Goal: Find contact information

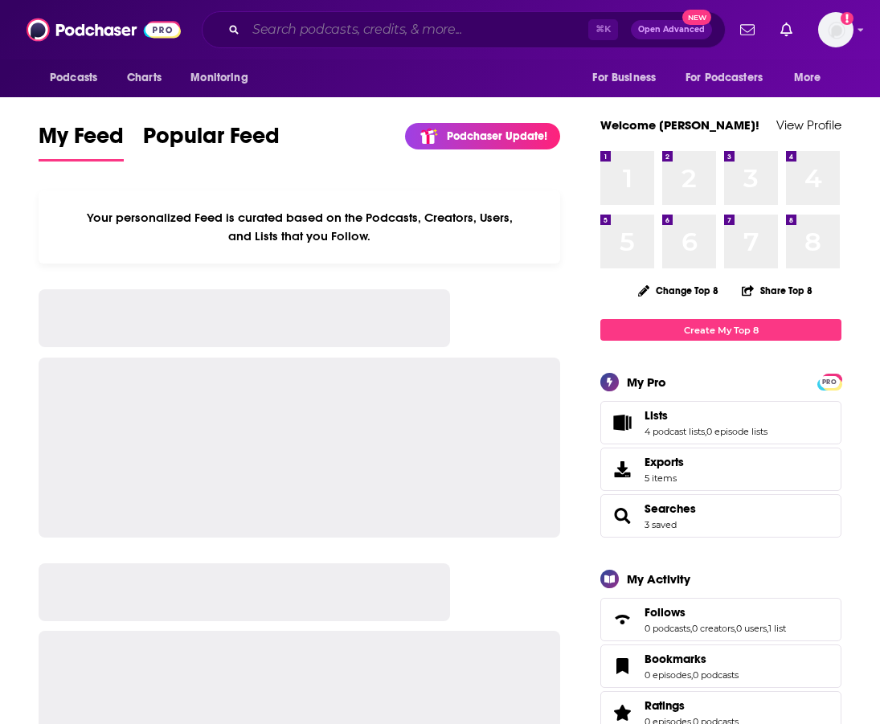
click at [408, 27] on input "Search podcasts, credits, & more..." at bounding box center [417, 30] width 343 height 26
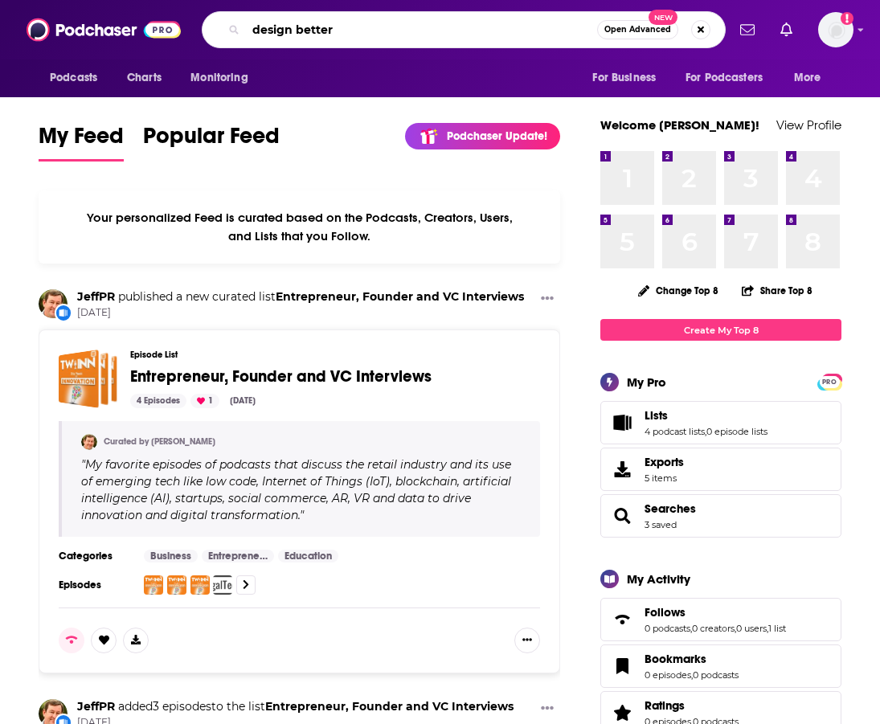
type input "design better"
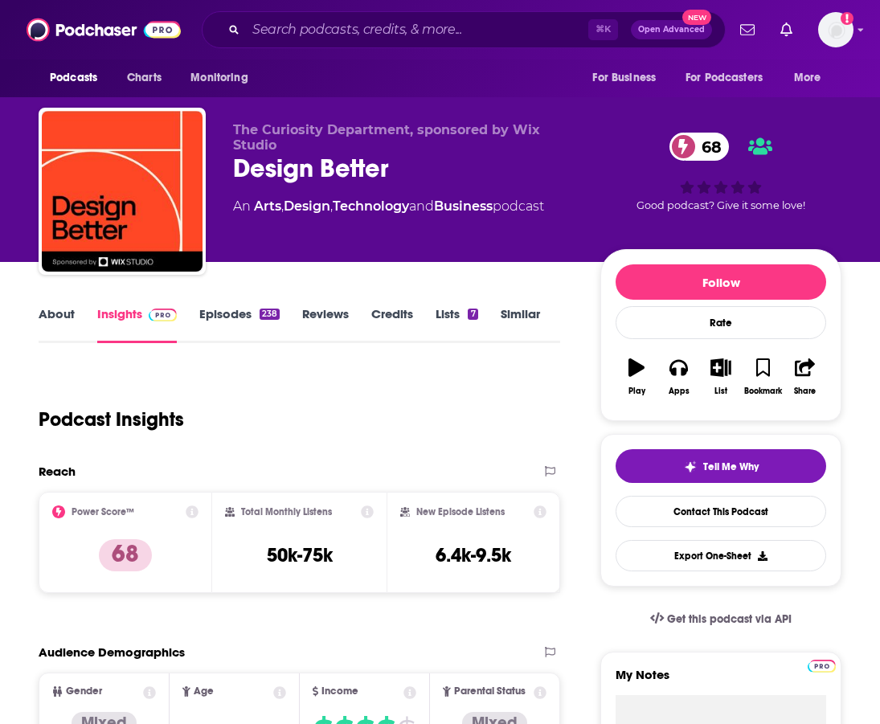
click at [55, 326] on link "About" at bounding box center [57, 324] width 36 height 37
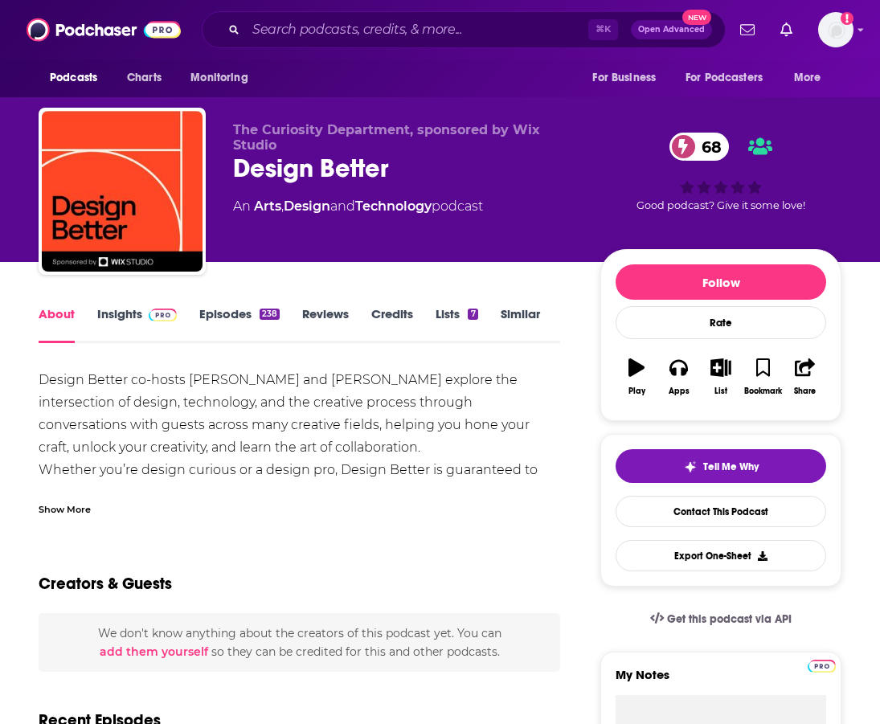
click at [135, 318] on link "Insights" at bounding box center [137, 324] width 80 height 37
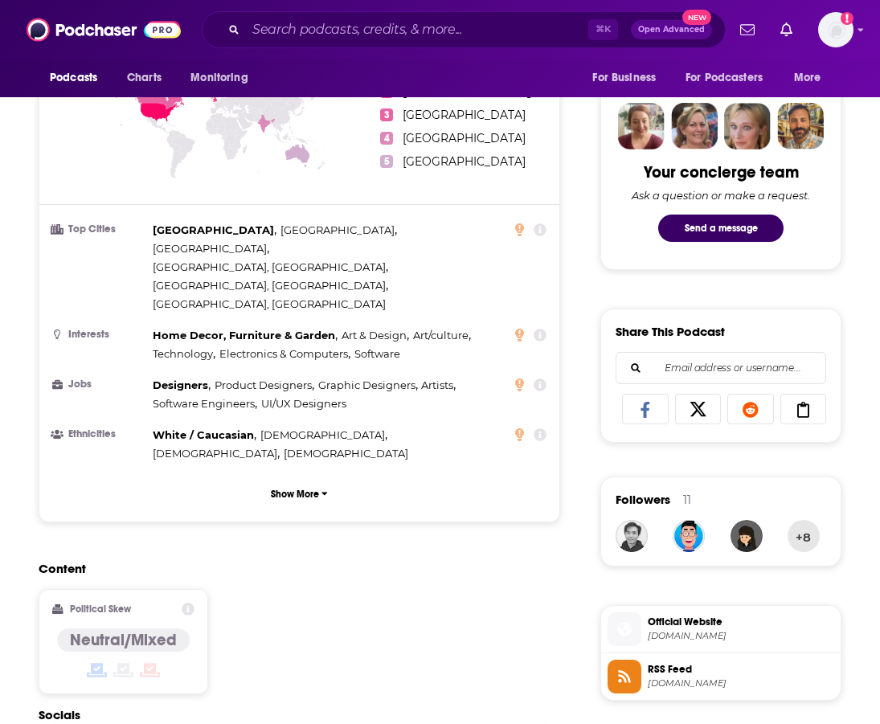
scroll to position [1266, 0]
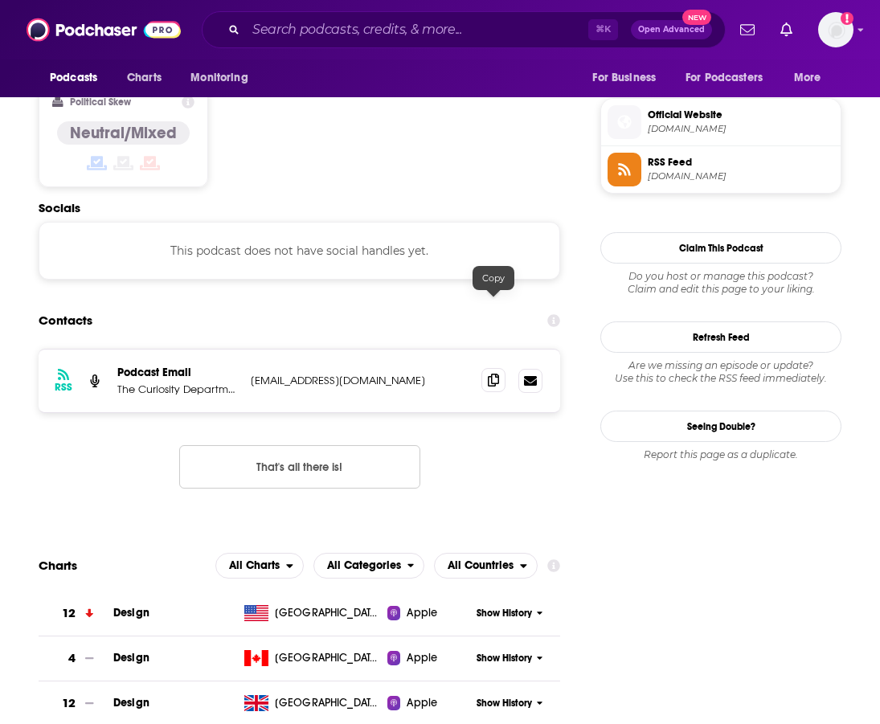
click at [493, 374] on icon at bounding box center [493, 380] width 11 height 13
click at [331, 41] on input "Search podcasts, credits, & more..." at bounding box center [417, 30] width 343 height 26
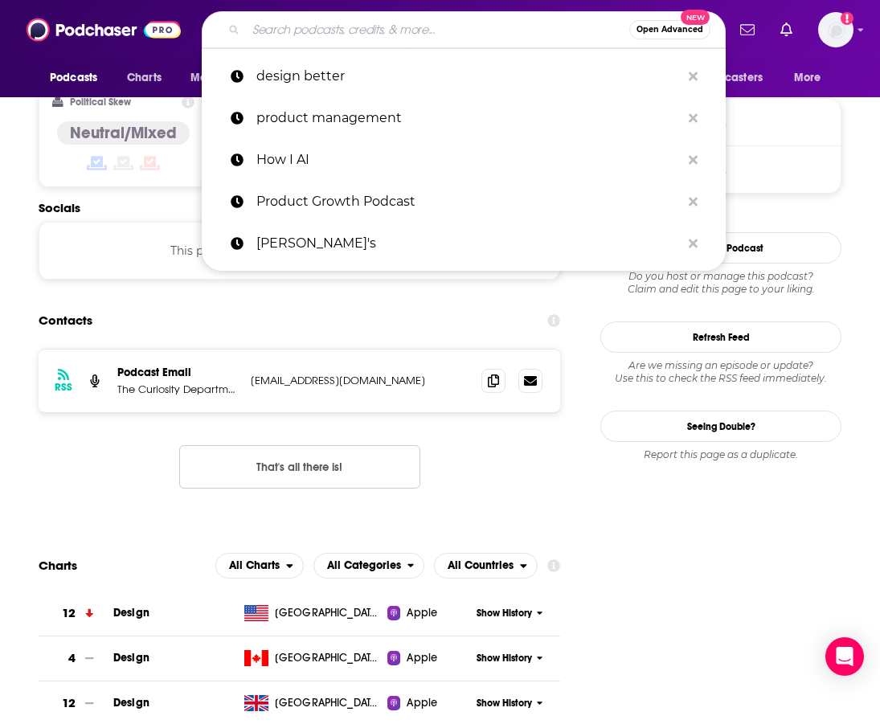
paste input "[EMAIL_ADDRESS][DOMAIN_NAME]"
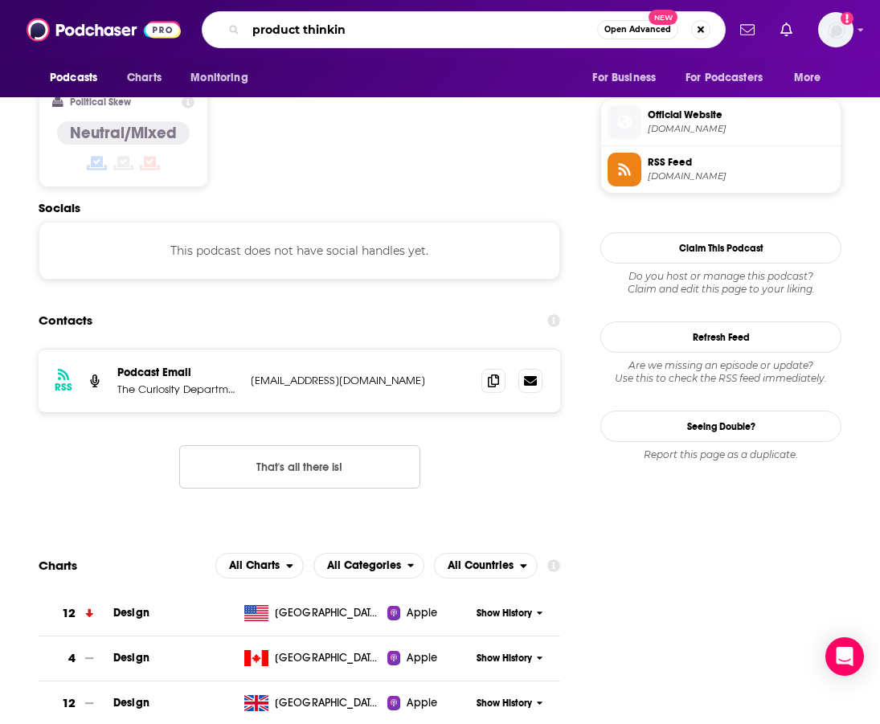
type input "product thinking"
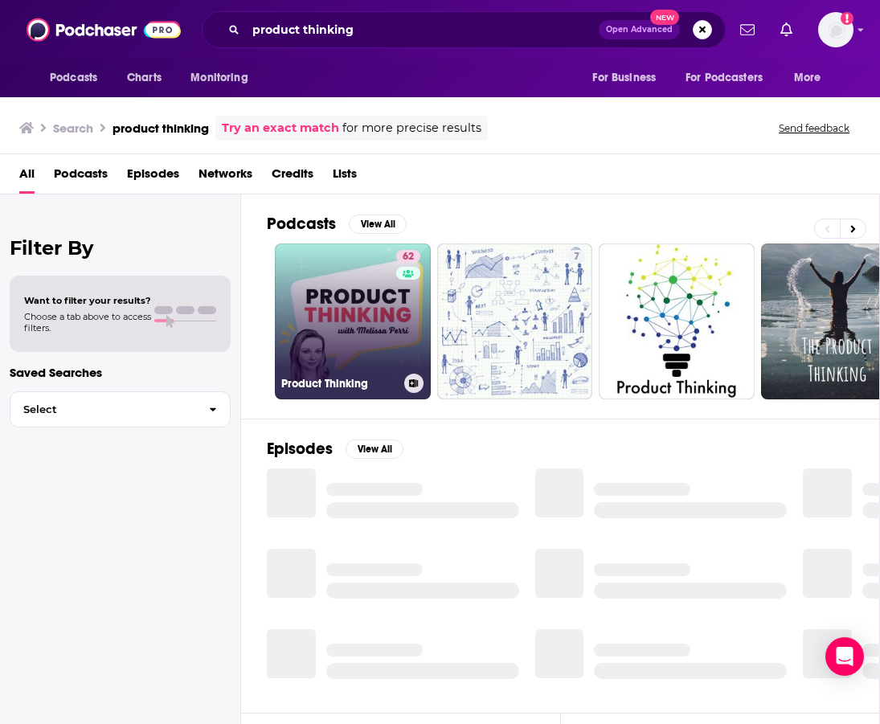
click at [369, 306] on link "62 Product Thinking" at bounding box center [353, 322] width 156 height 156
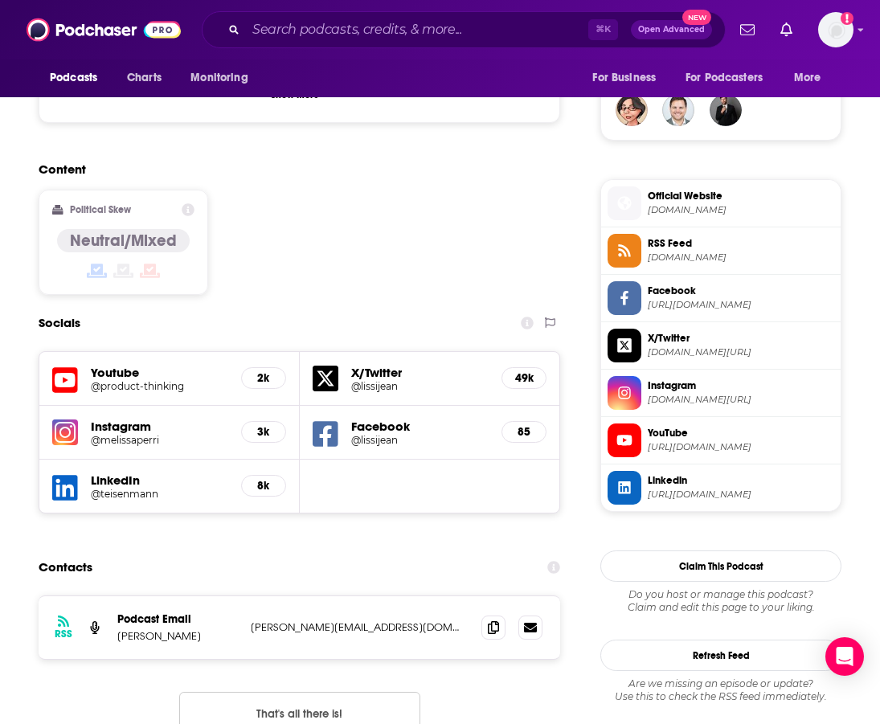
scroll to position [1410, 0]
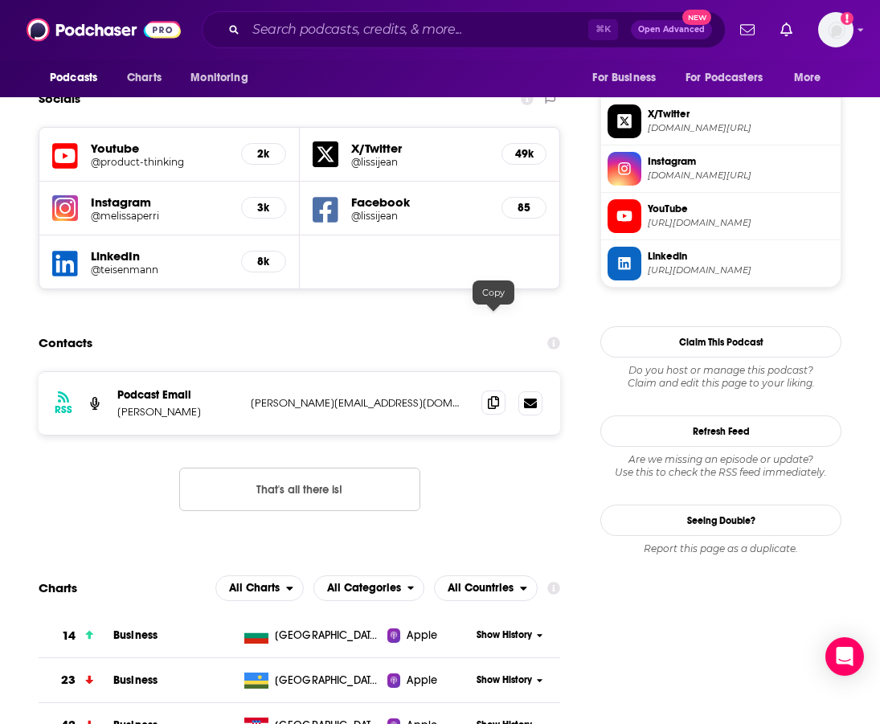
click at [494, 396] on icon at bounding box center [493, 402] width 11 height 13
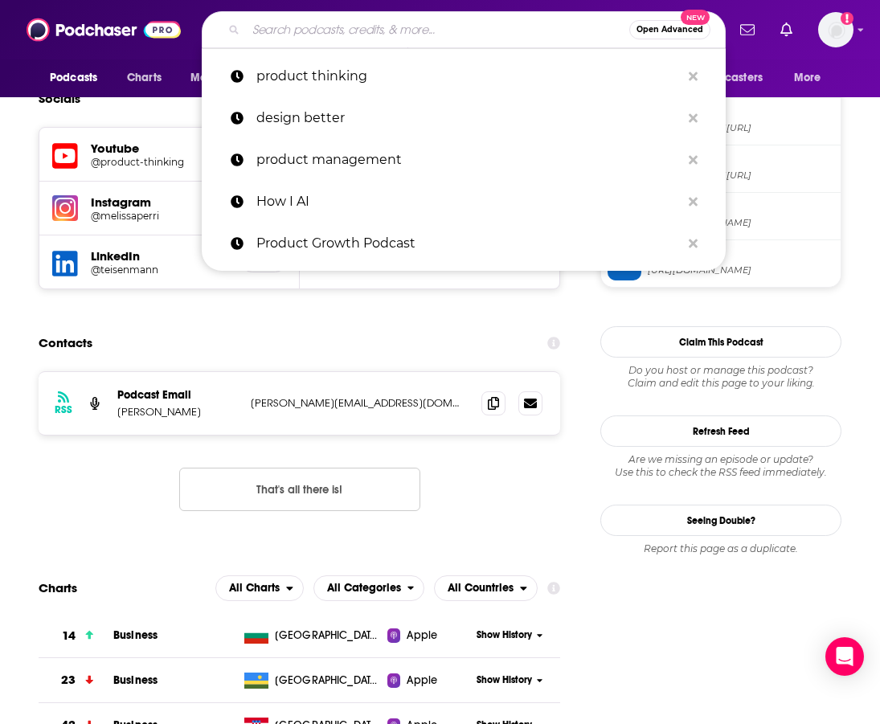
click at [359, 23] on input "Search podcasts, credits, & more..." at bounding box center [438, 30] width 384 height 26
paste input "The Product Podcast"
type input "The Product Podcast"
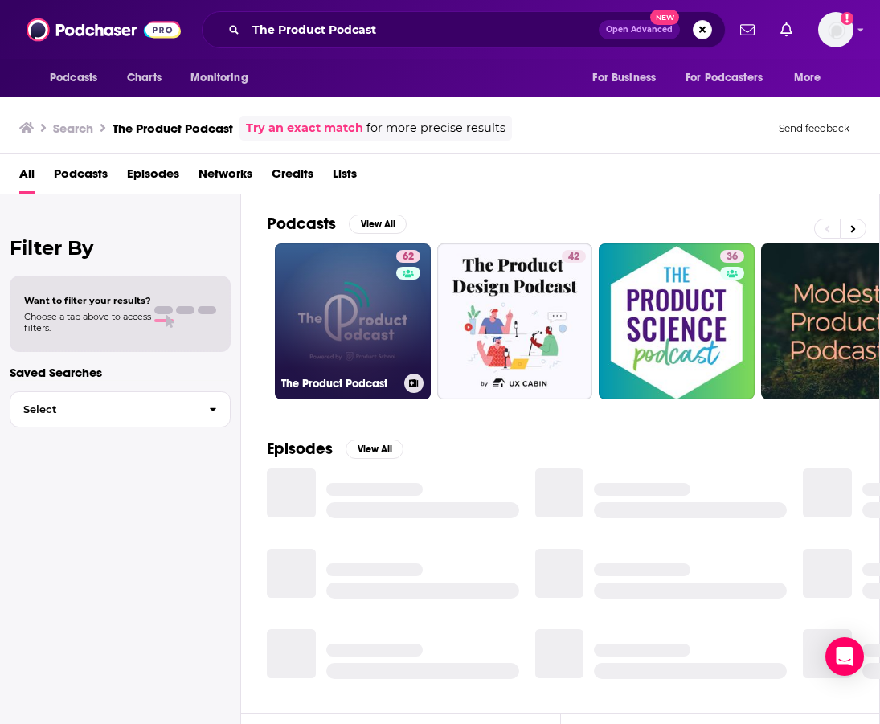
click at [327, 322] on link "62 The Product Podcast" at bounding box center [353, 322] width 156 height 156
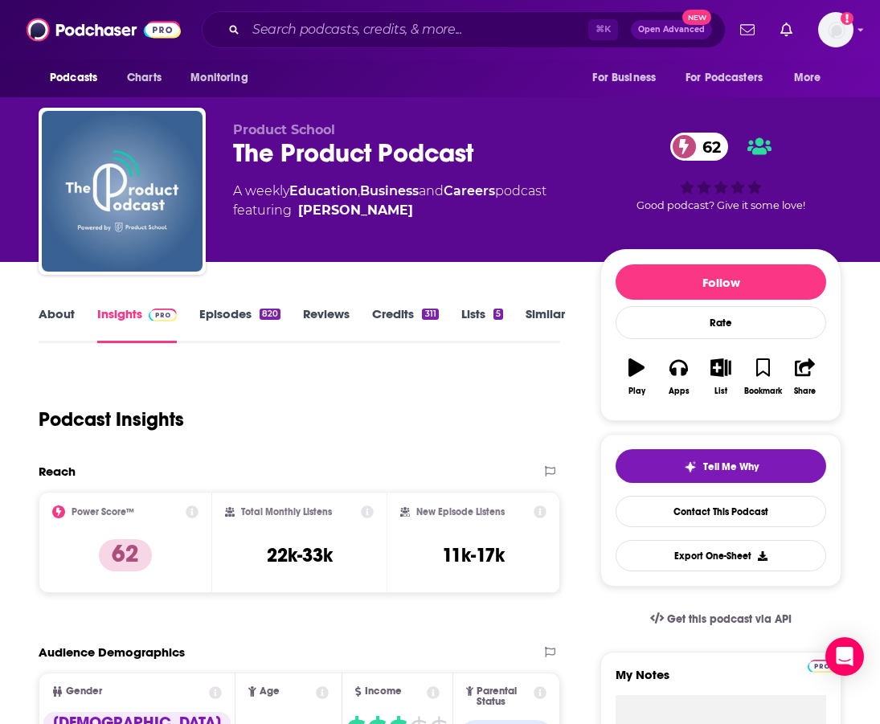
click at [199, 323] on link "Episodes 820" at bounding box center [239, 324] width 81 height 37
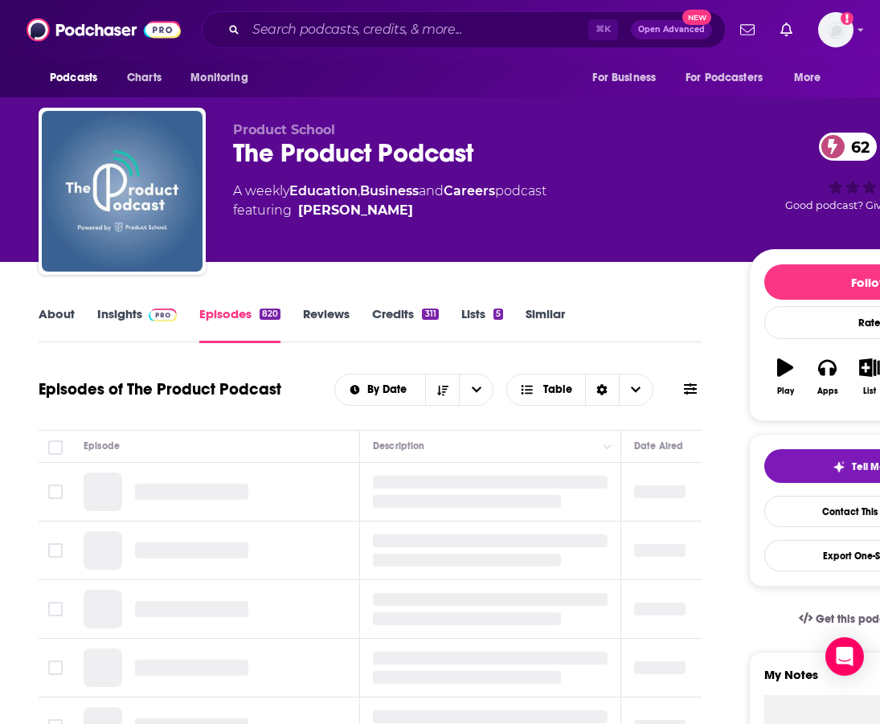
click at [149, 314] on img at bounding box center [163, 315] width 28 height 13
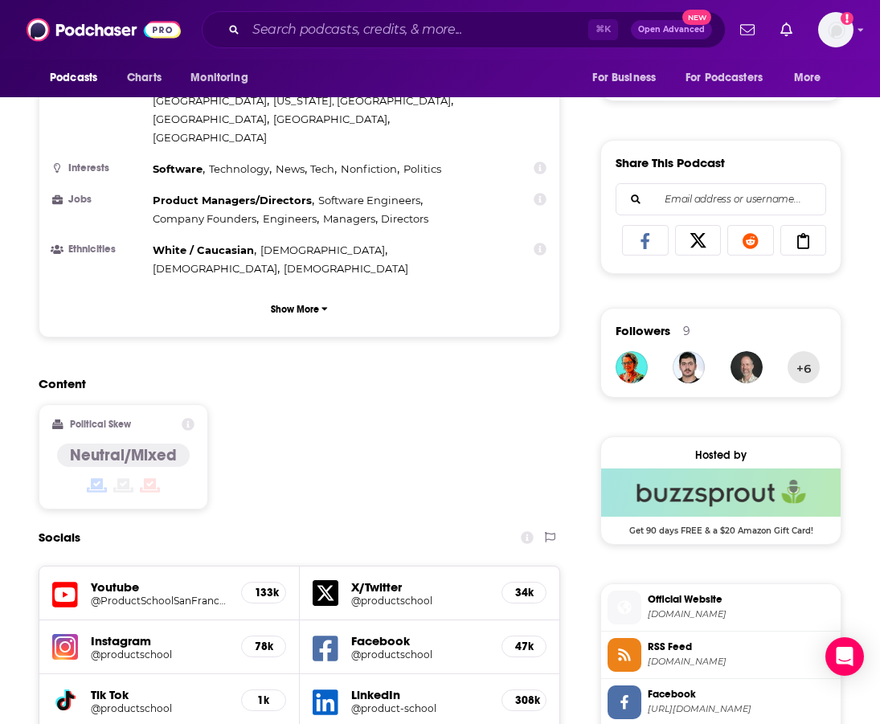
scroll to position [1520, 0]
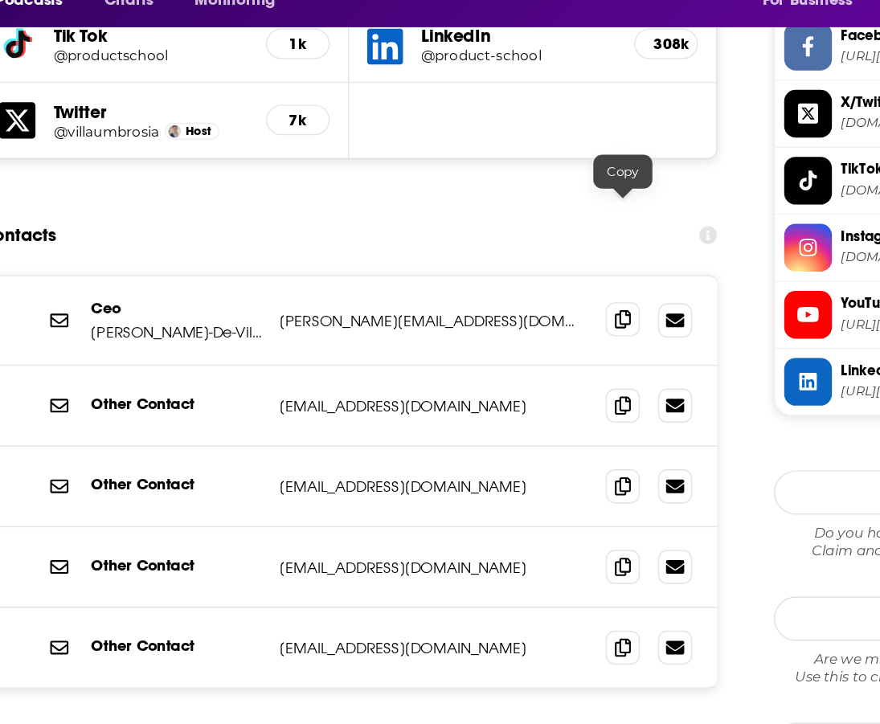
click at [490, 298] on icon at bounding box center [493, 304] width 11 height 13
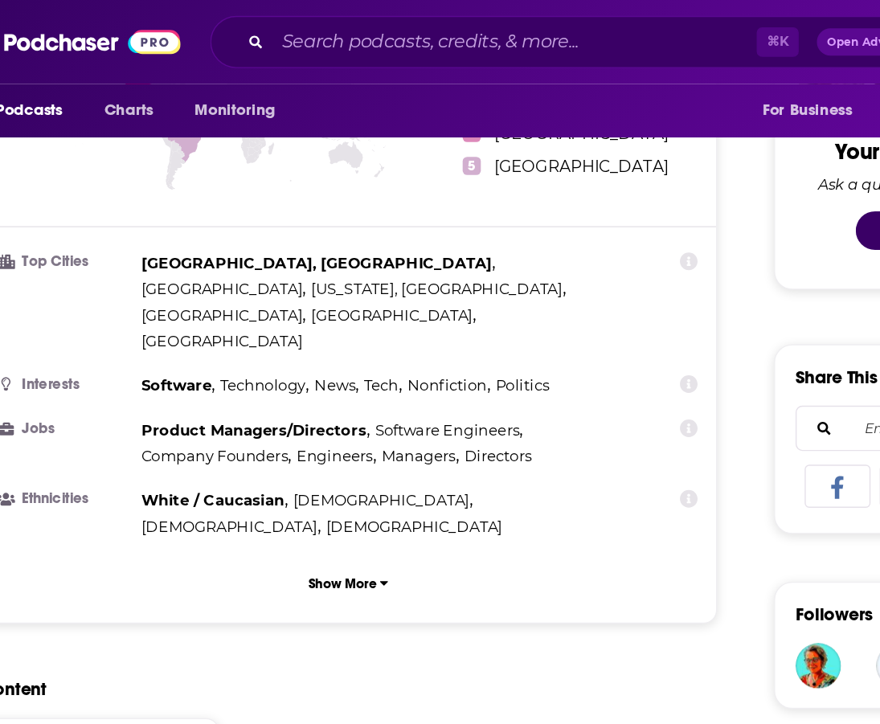
scroll to position [628, 0]
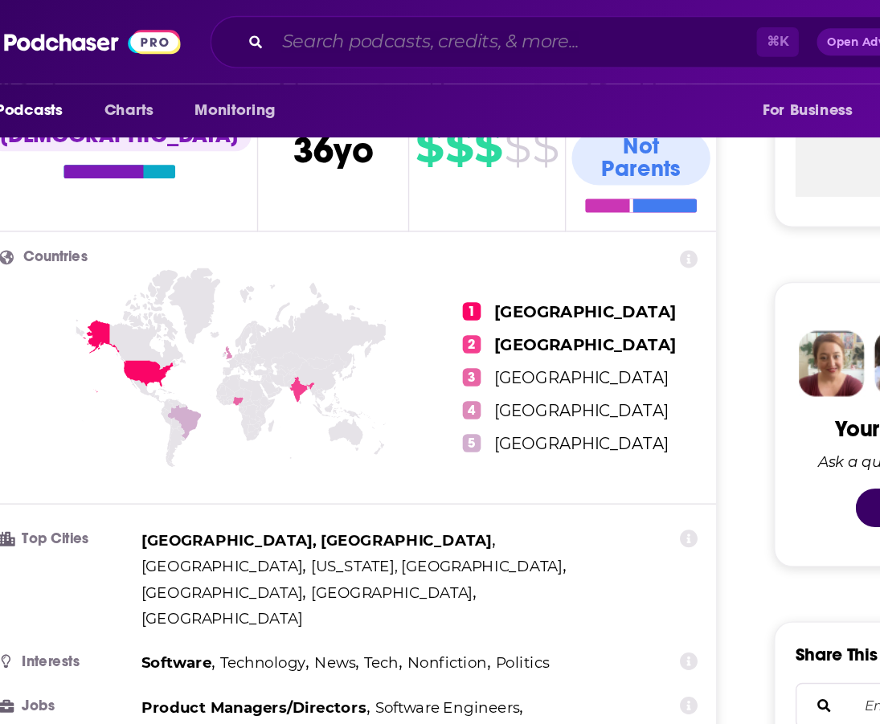
click at [260, 37] on input "Search podcasts, credits, & more..." at bounding box center [417, 30] width 343 height 26
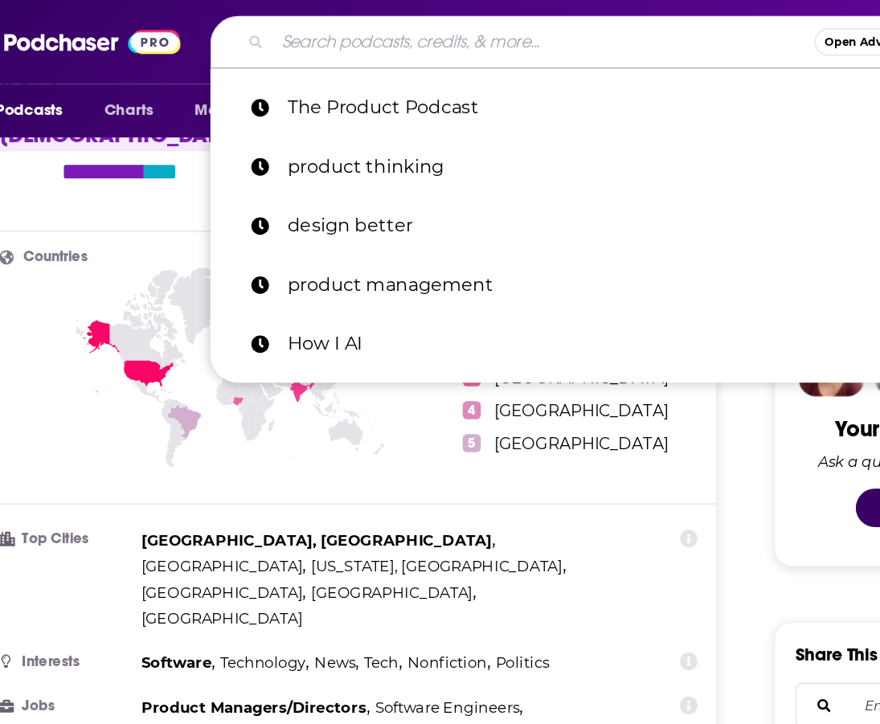
paste input "Product Mastery Now"
type input "Product Mastery Now"
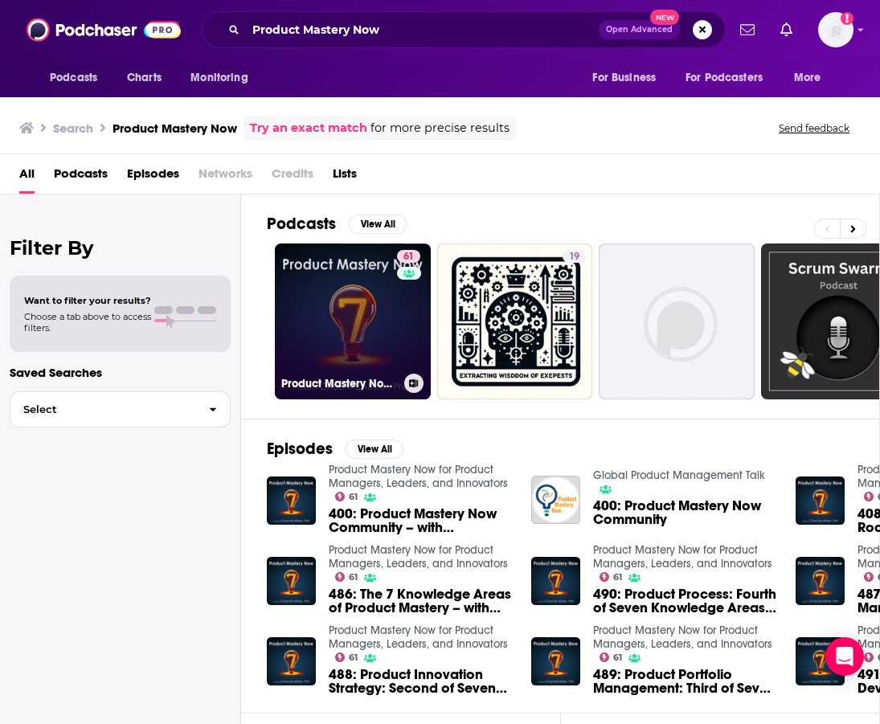
click at [329, 323] on link "61 Product Mastery Now for Product Managers, Leaders, and Innovators" at bounding box center [353, 322] width 156 height 156
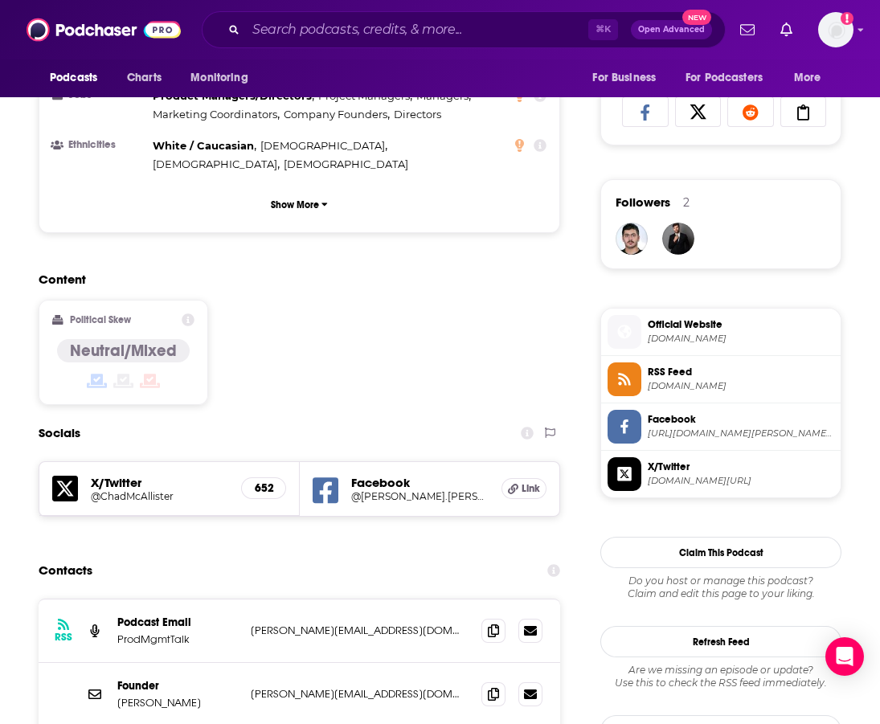
scroll to position [1188, 0]
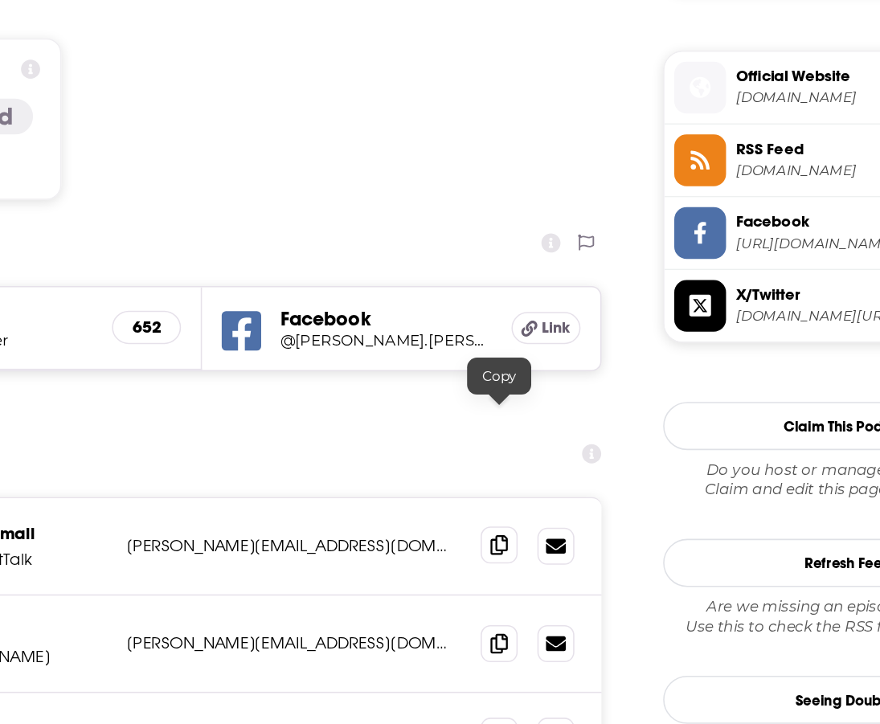
click at [482, 490] on span at bounding box center [494, 502] width 24 height 24
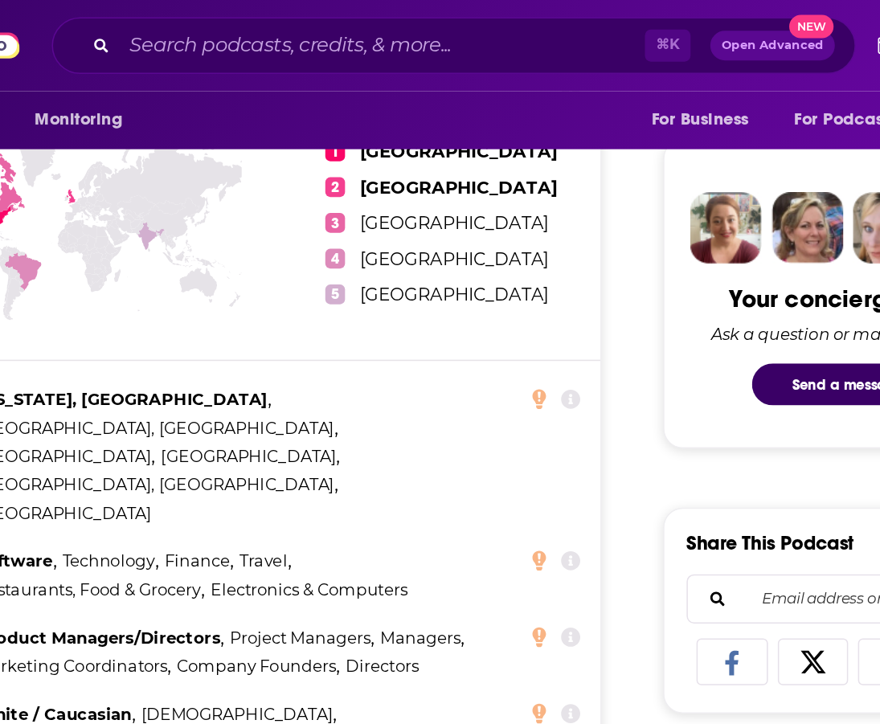
scroll to position [503, 0]
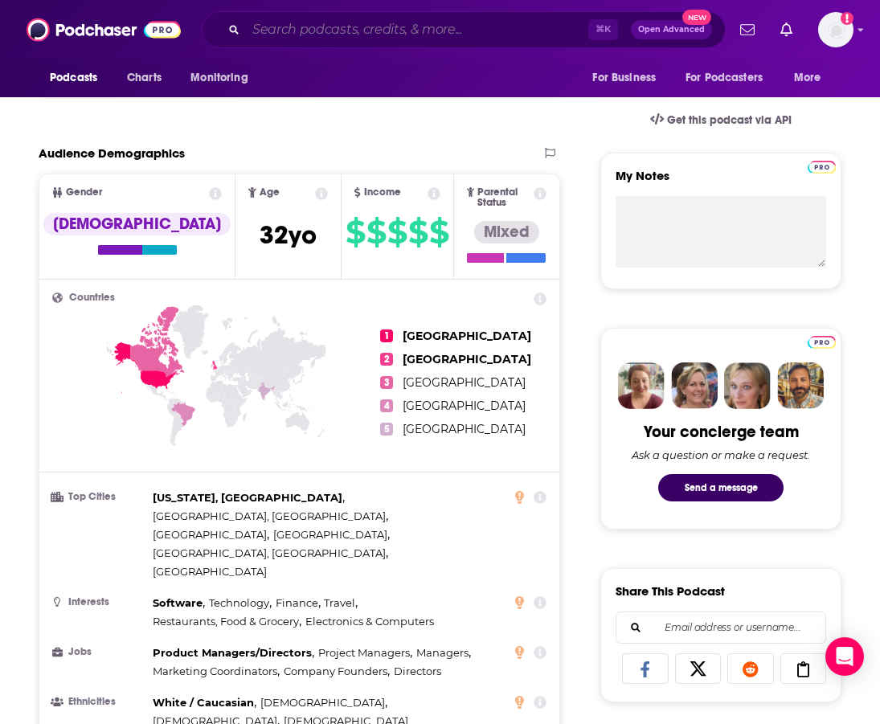
click at [250, 38] on input "Search podcasts, credits, & more..." at bounding box center [417, 30] width 343 height 26
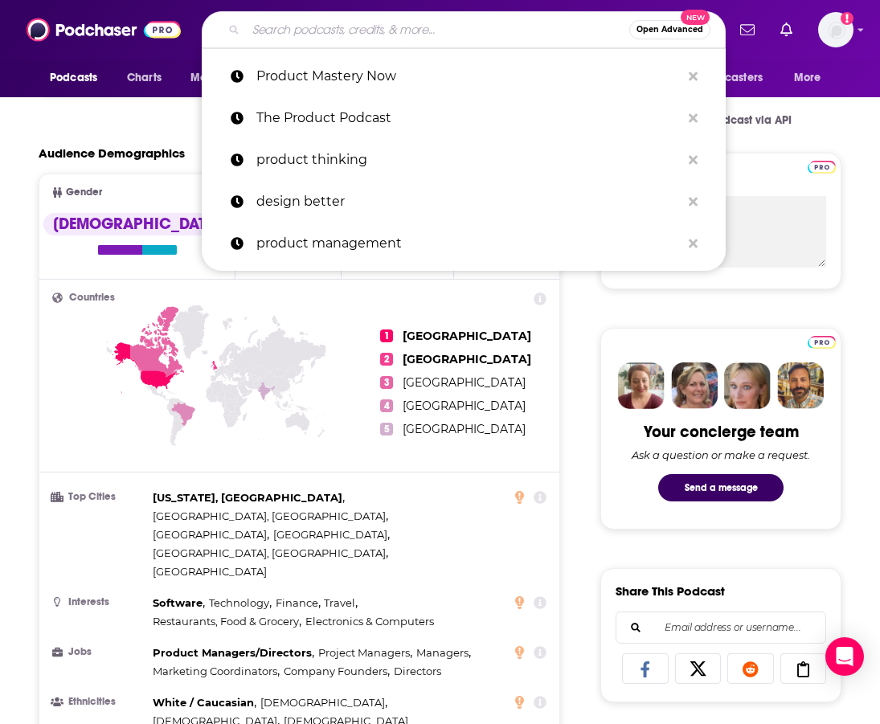
paste input "Design Matters"
type input "Design Matters"
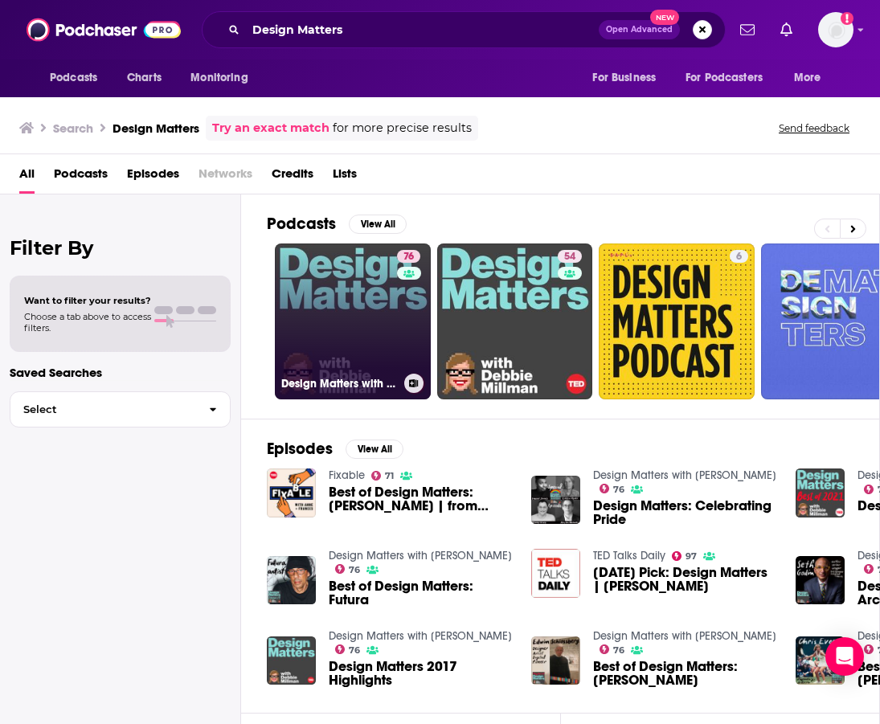
click at [365, 315] on link "76 Design Matters with [PERSON_NAME]" at bounding box center [353, 322] width 156 height 156
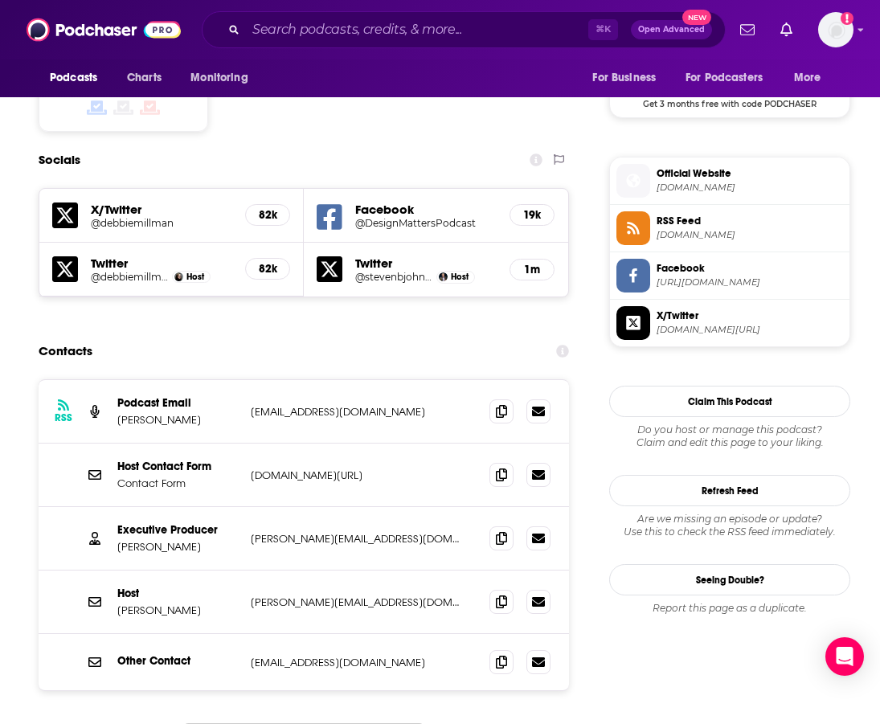
scroll to position [1352, 0]
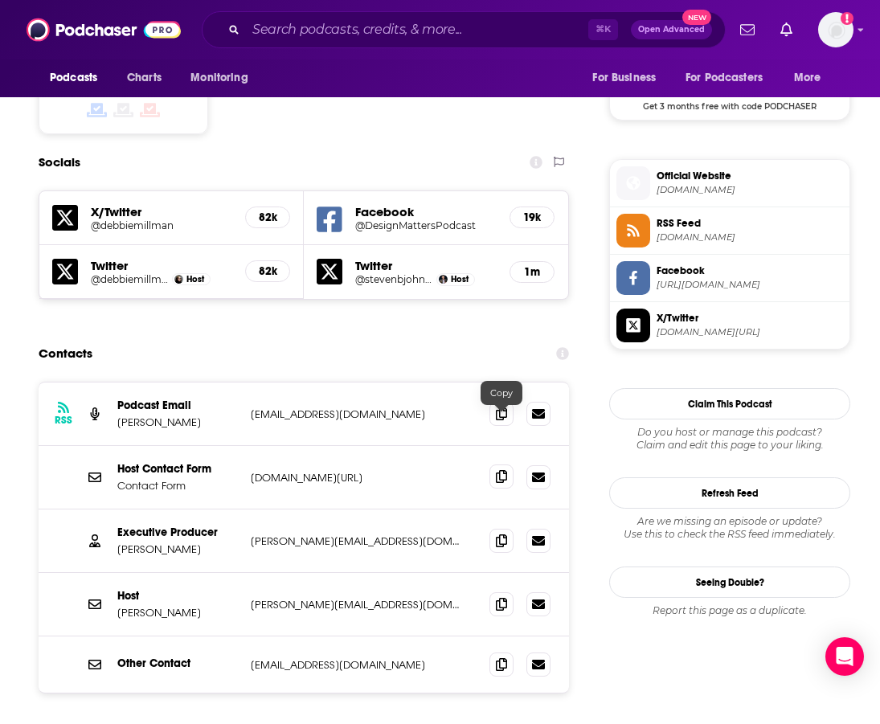
click at [499, 470] on icon at bounding box center [501, 476] width 11 height 13
click at [466, 510] on div "Executive Producer [PERSON_NAME] [PERSON_NAME][EMAIL_ADDRESS][DOMAIN_NAME] [PER…" at bounding box center [304, 542] width 531 height 64
click at [480, 510] on div "Executive Producer [PERSON_NAME] [PERSON_NAME][EMAIL_ADDRESS][DOMAIN_NAME] [PER…" at bounding box center [304, 542] width 531 height 64
click at [488, 510] on div "Executive Producer [PERSON_NAME] [PERSON_NAME][EMAIL_ADDRESS][DOMAIN_NAME] [PER…" at bounding box center [304, 542] width 531 height 64
click at [494, 528] on span at bounding box center [502, 540] width 24 height 24
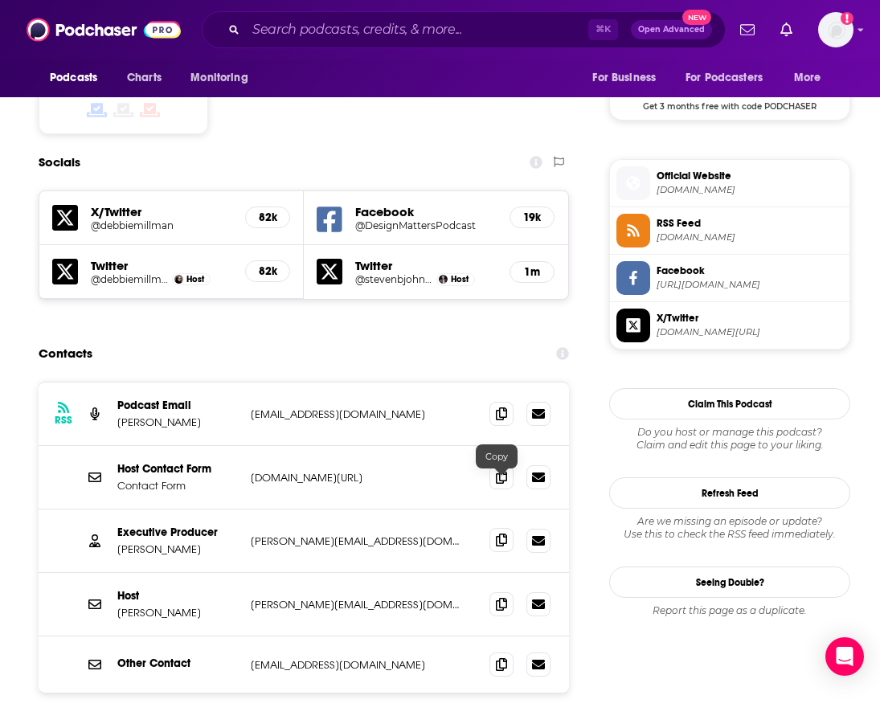
click at [499, 534] on icon at bounding box center [501, 540] width 11 height 13
click at [349, 36] on input "Search podcasts, credits, & more..." at bounding box center [417, 30] width 343 height 26
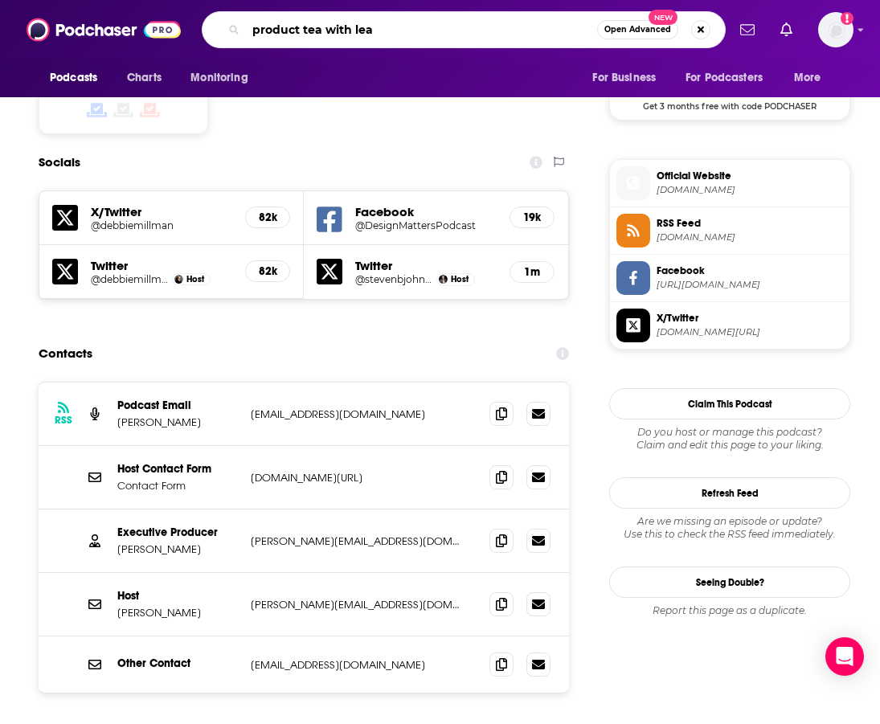
type input "product tea with [PERSON_NAME]"
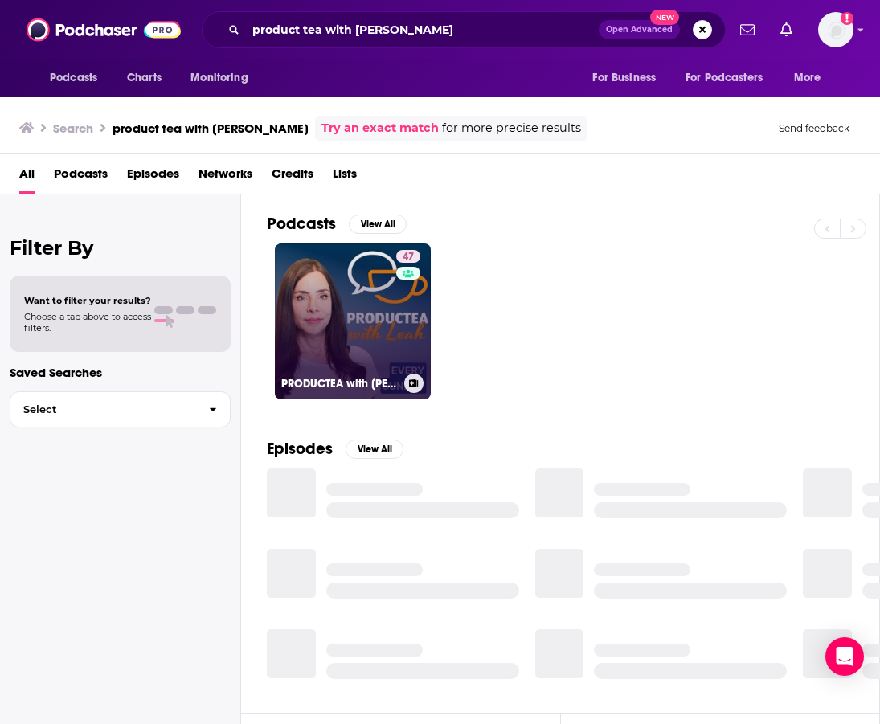
click at [309, 261] on link "47 PRODUCTEA with [PERSON_NAME], Growth & Senior Leadership" at bounding box center [353, 322] width 156 height 156
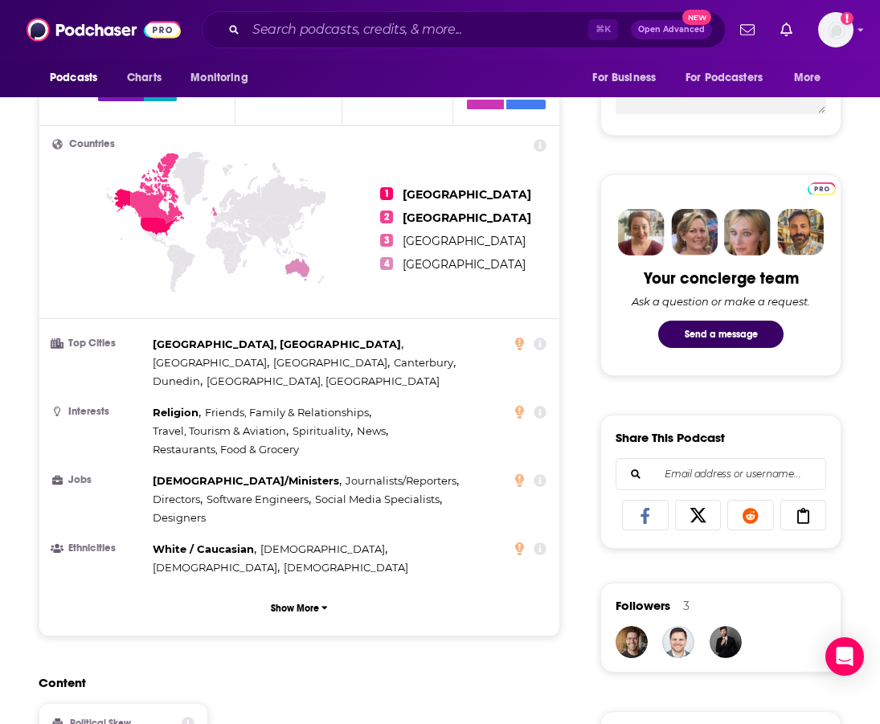
scroll to position [1147, 0]
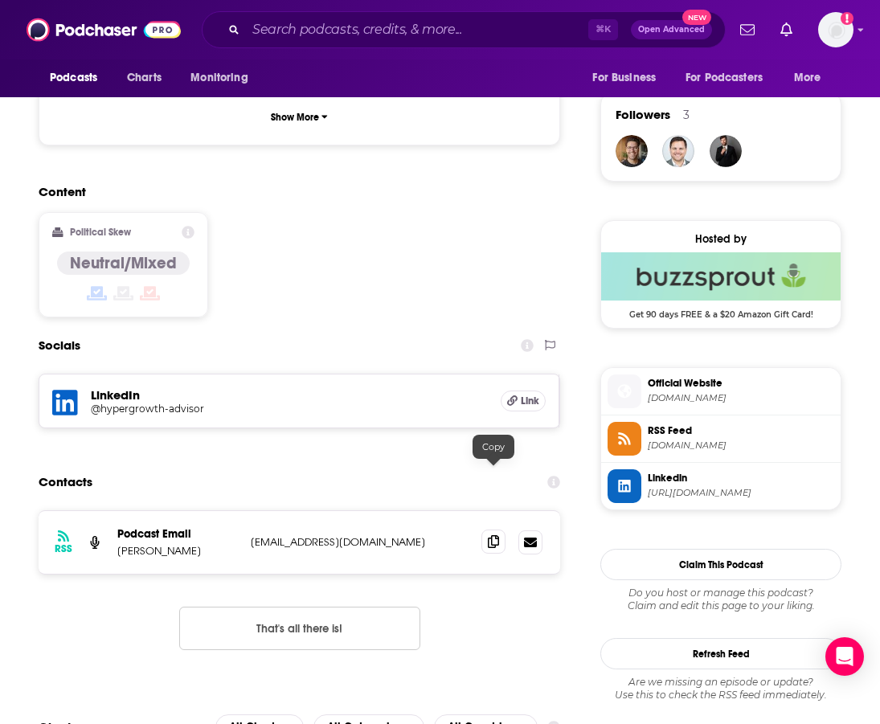
click at [486, 530] on span at bounding box center [494, 542] width 24 height 24
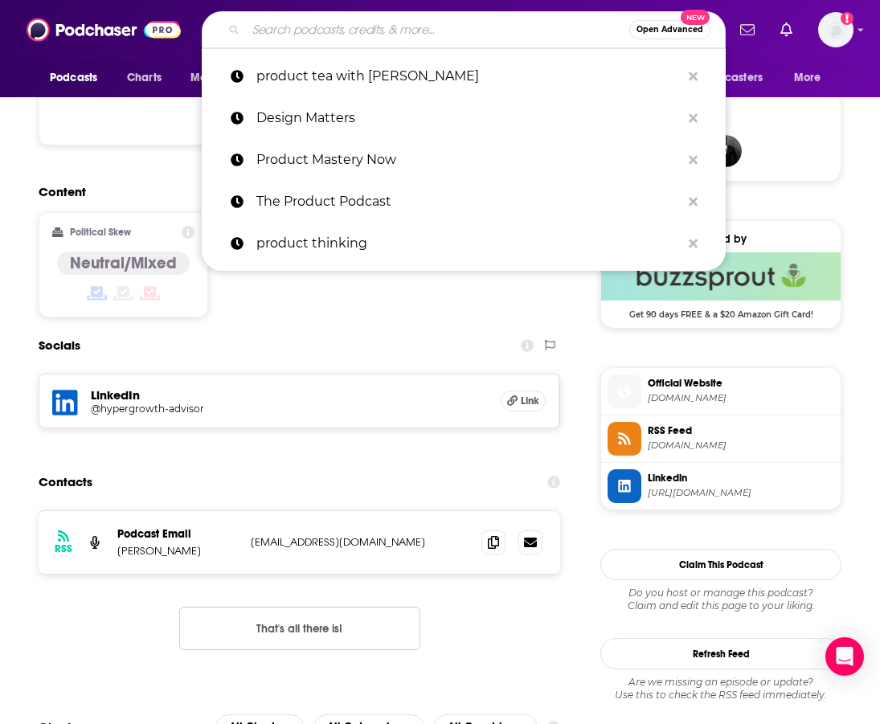
click at [275, 26] on input "Search podcasts, credits, & more..." at bounding box center [438, 30] width 384 height 26
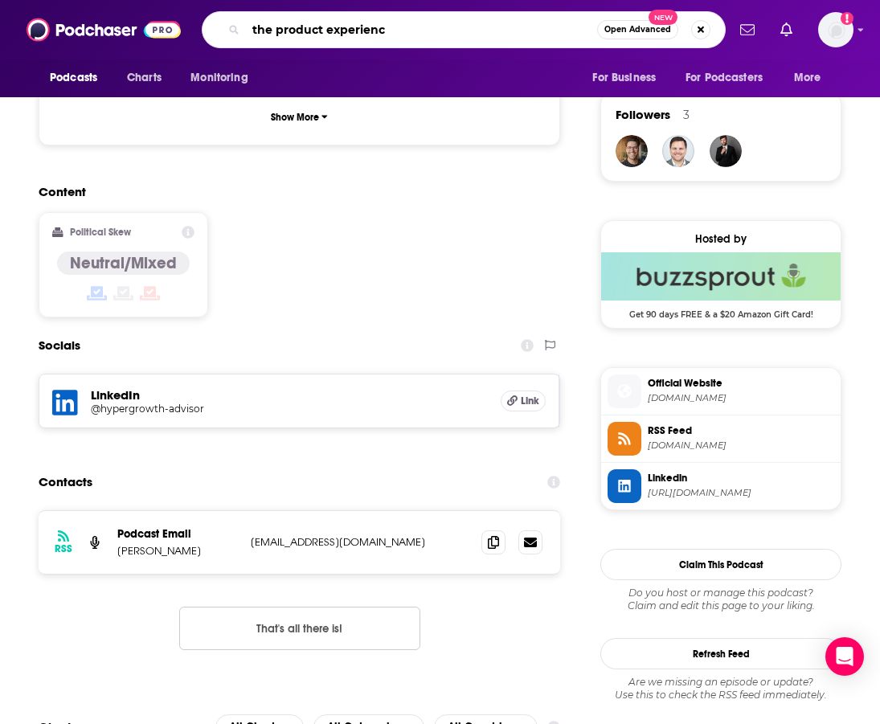
type input "the product experience"
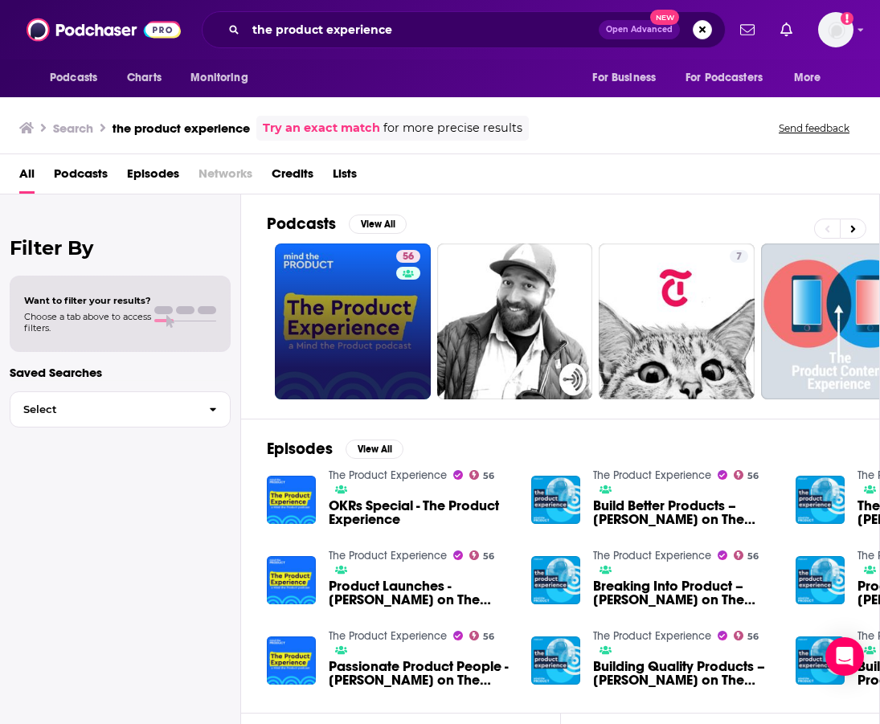
click at [339, 287] on link "56" at bounding box center [353, 322] width 156 height 156
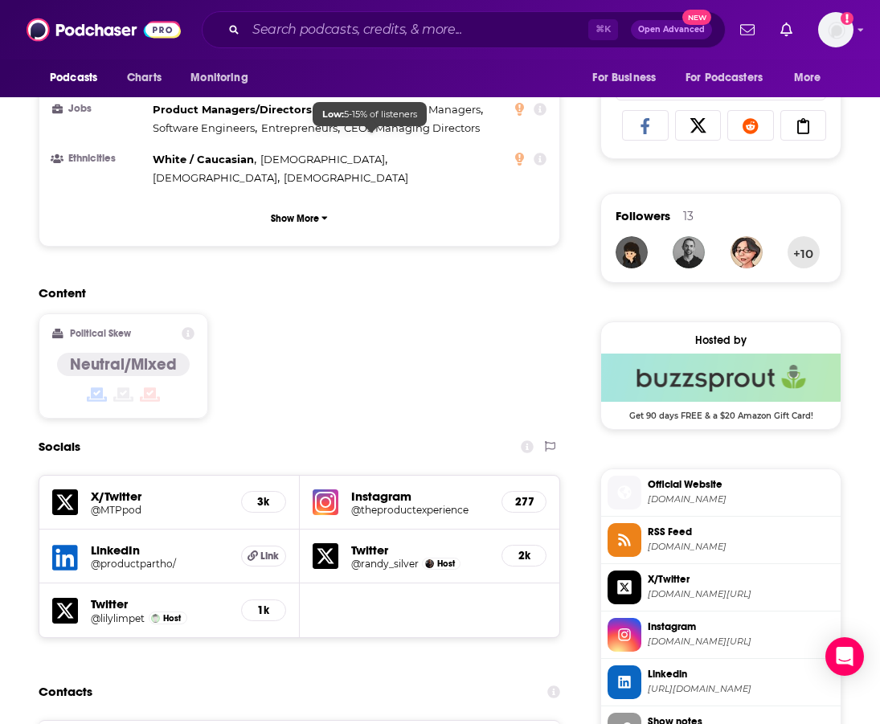
scroll to position [1483, 0]
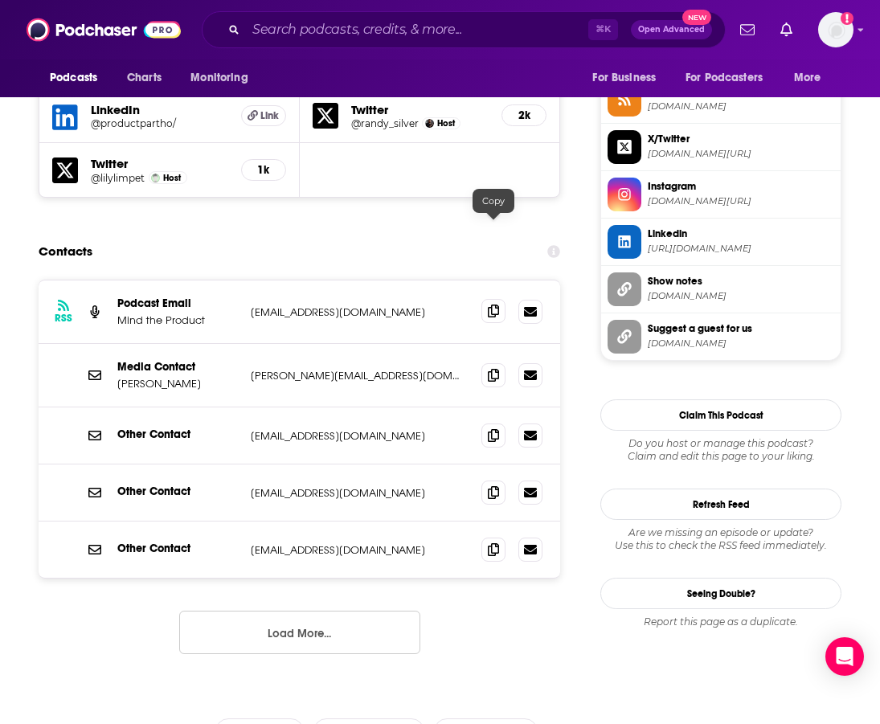
click at [487, 299] on span at bounding box center [494, 311] width 24 height 24
